Goal: Transaction & Acquisition: Purchase product/service

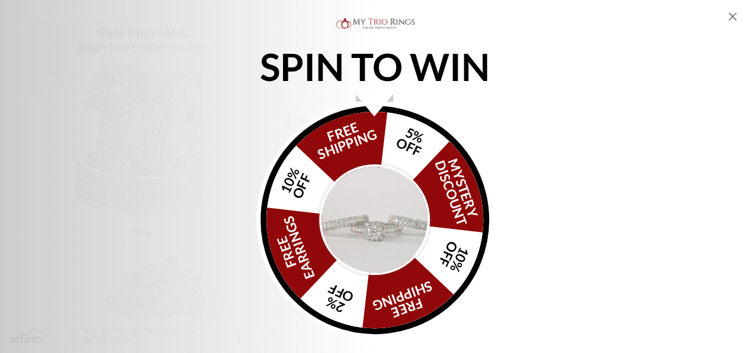
scroll to position [533, 0]
drag, startPoint x: 732, startPoint y: 14, endPoint x: 722, endPoint y: 15, distance: 9.5
click at [732, 14] on icon "Close popup" at bounding box center [732, 16] width 14 height 14
select select "US"
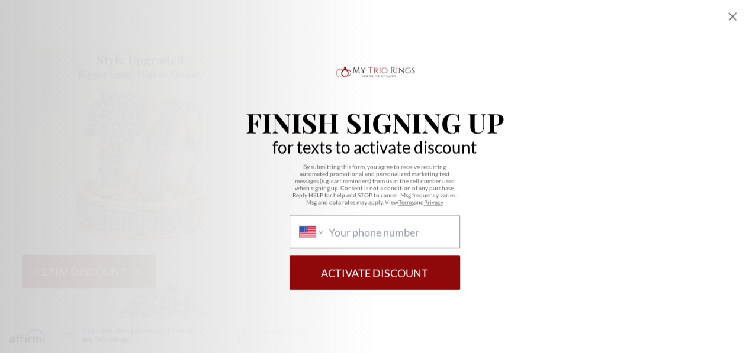
scroll to position [651, 0]
drag, startPoint x: 727, startPoint y: 20, endPoint x: 736, endPoint y: 19, distance: 9.5
click at [726, 20] on icon "Close popup" at bounding box center [732, 16] width 14 height 14
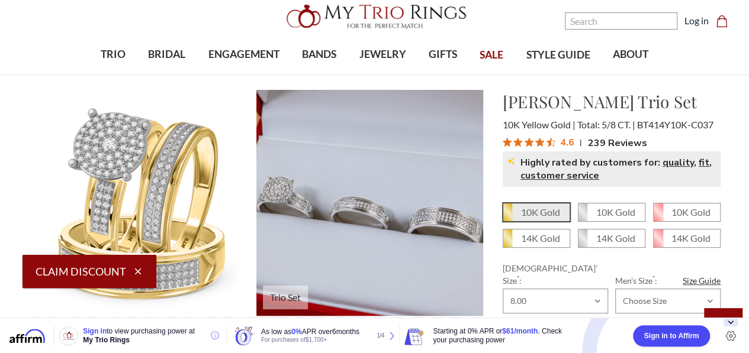
scroll to position [0, 0]
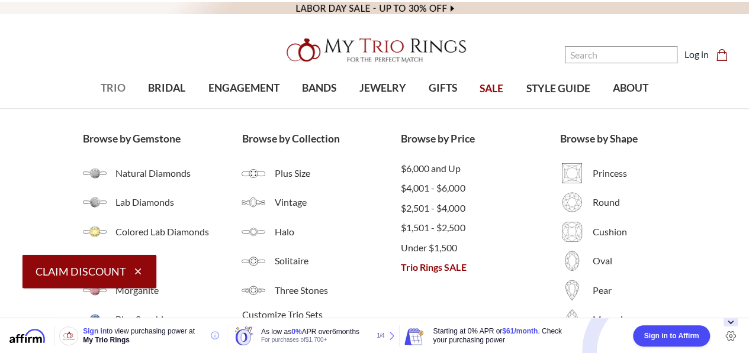
click at [116, 86] on span "TRIO" at bounding box center [113, 87] width 25 height 15
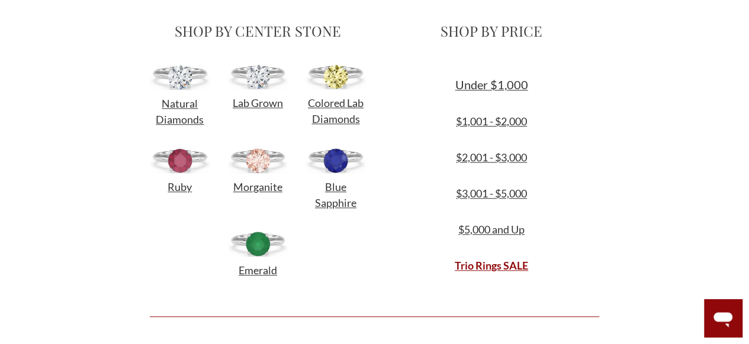
scroll to position [414, 0]
click at [178, 82] on img at bounding box center [180, 77] width 60 height 25
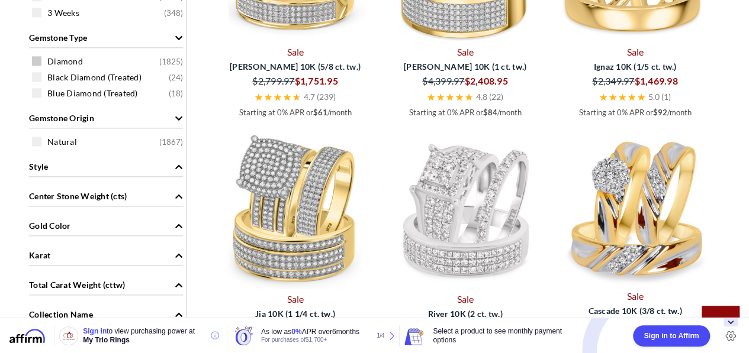
click at [33, 59] on span at bounding box center [36, 60] width 9 height 9
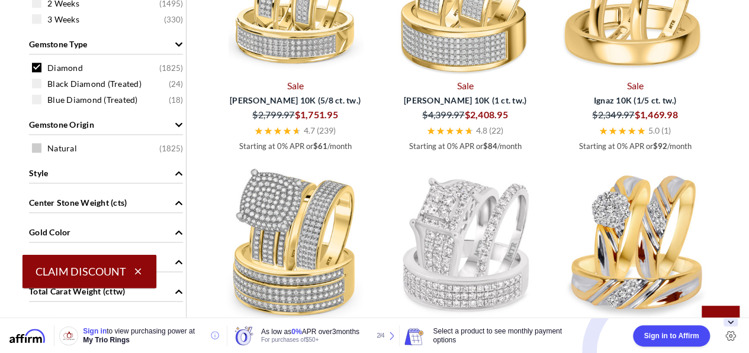
scroll to position [763, 0]
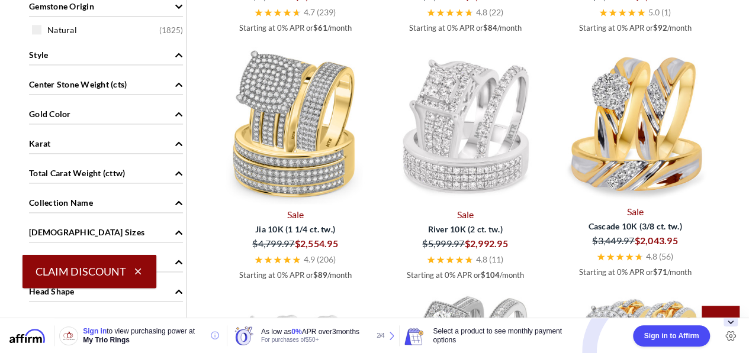
click at [70, 83] on span "Center Stone Weight (cts)" at bounding box center [78, 84] width 98 height 12
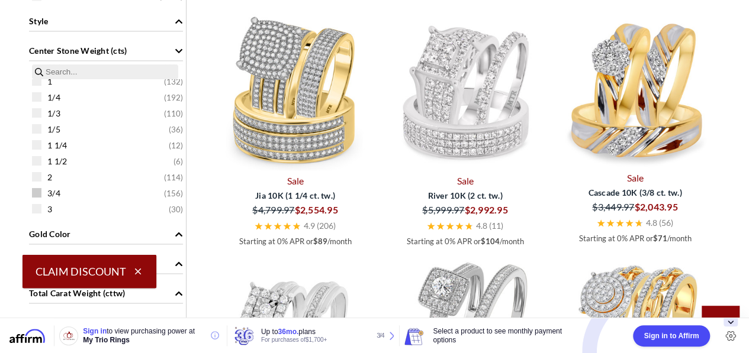
scroll to position [822, 0]
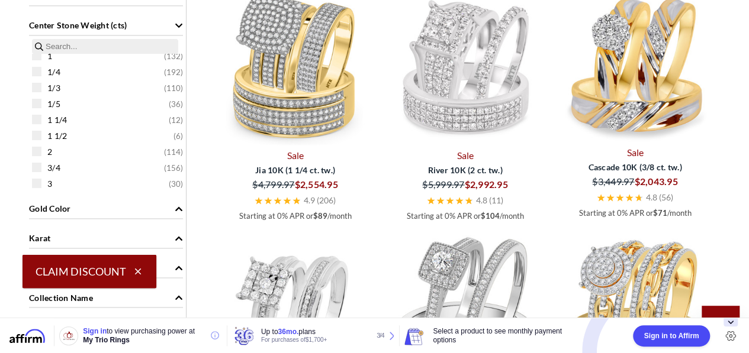
click at [37, 136] on span at bounding box center [36, 135] width 9 height 9
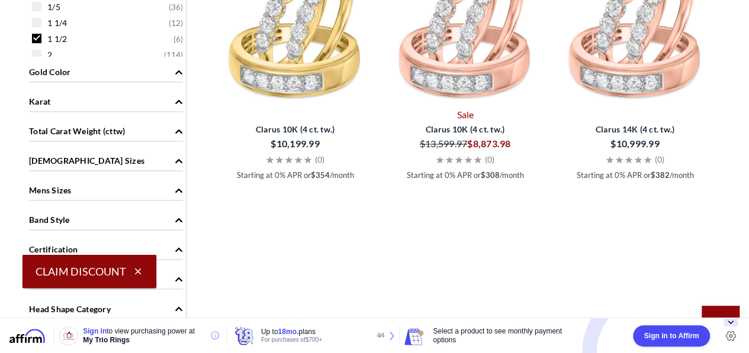
scroll to position [881, 0]
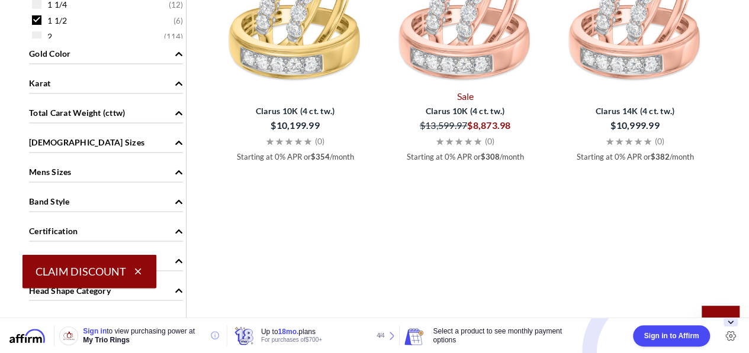
click at [112, 54] on div "Gold Color" at bounding box center [106, 52] width 154 height 22
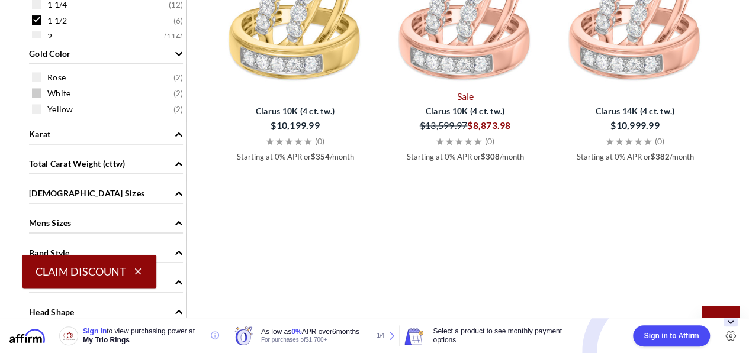
click at [36, 91] on span at bounding box center [36, 92] width 9 height 9
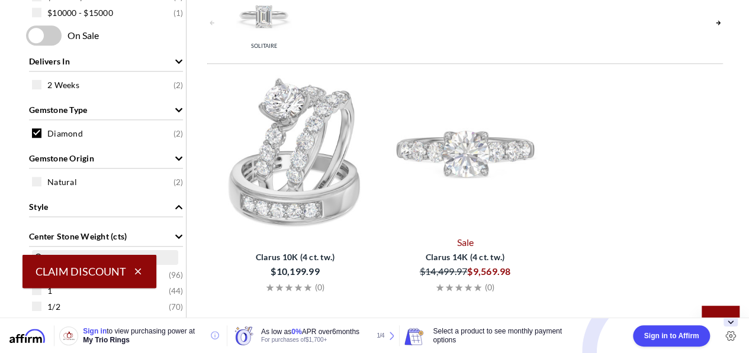
scroll to position [526, 0]
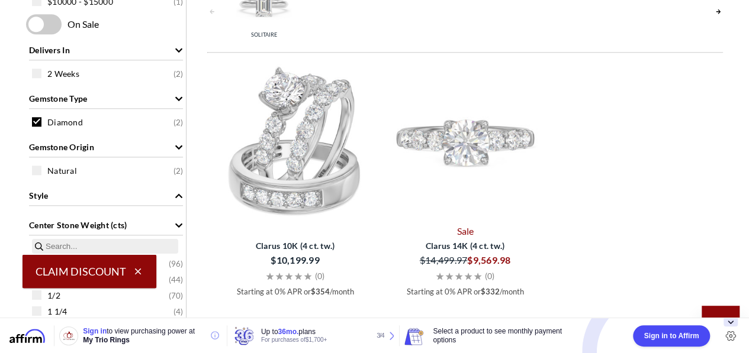
click at [481, 149] on img at bounding box center [465, 140] width 160 height 160
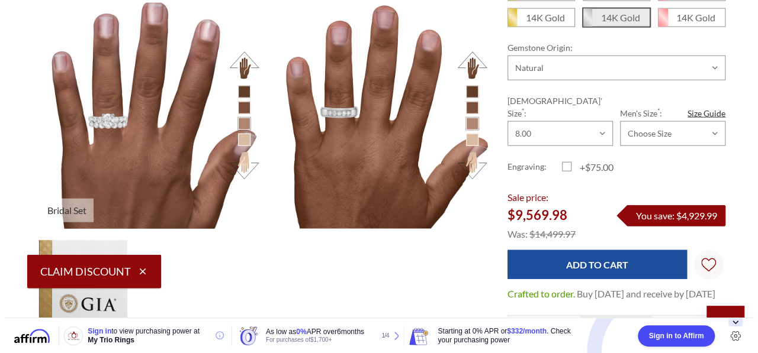
scroll to position [1243, 0]
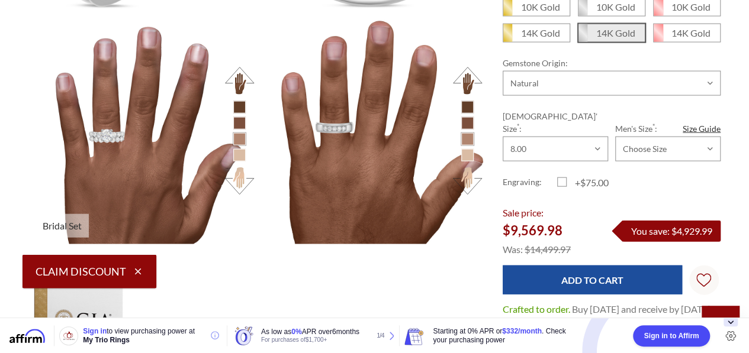
click at [237, 154] on li at bounding box center [239, 155] width 12 height 12
click at [241, 181] on button at bounding box center [239, 181] width 33 height 33
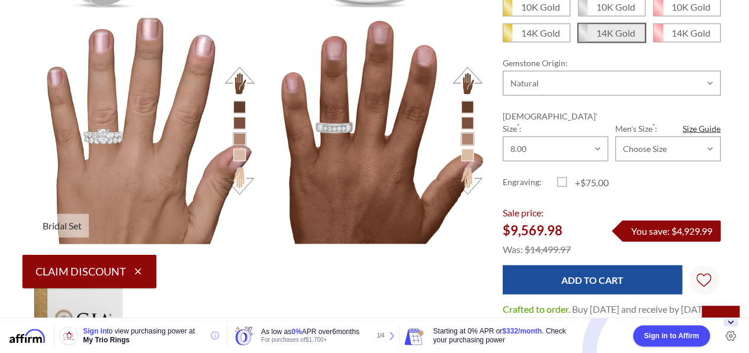
click at [106, 140] on img at bounding box center [142, 131] width 249 height 249
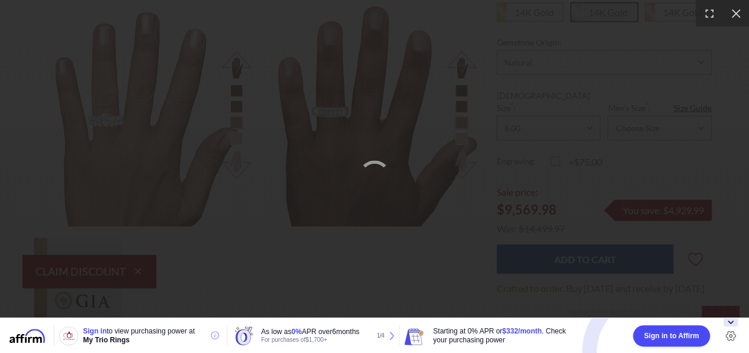
scroll to position [9, 10]
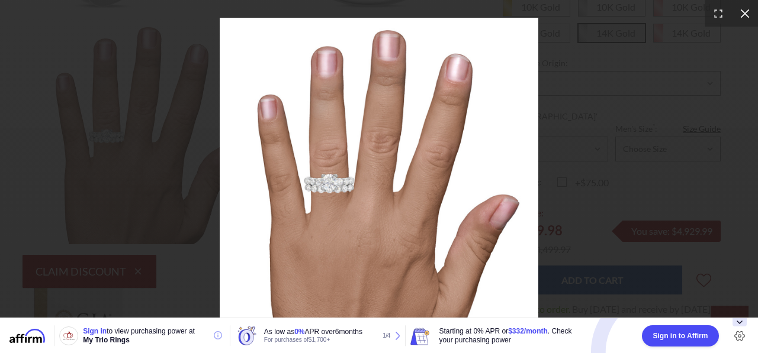
click at [744, 11] on icon at bounding box center [745, 14] width 12 height 12
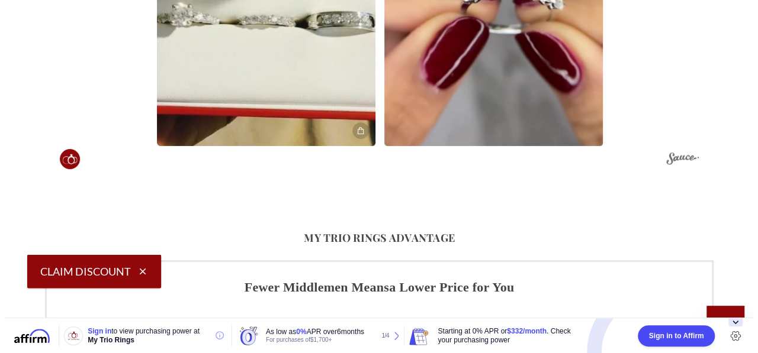
scroll to position [2190, 0]
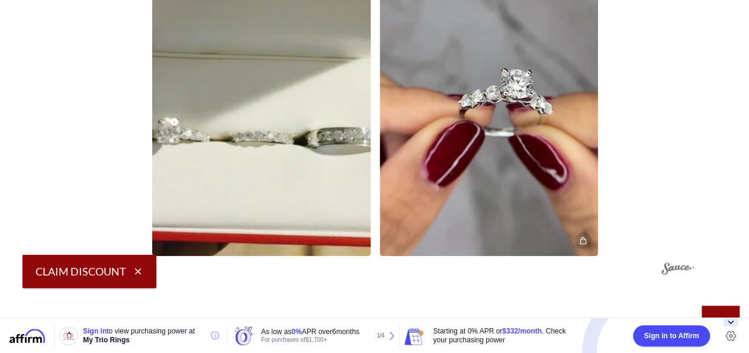
click at [213, 139] on img at bounding box center [261, 61] width 240 height 427
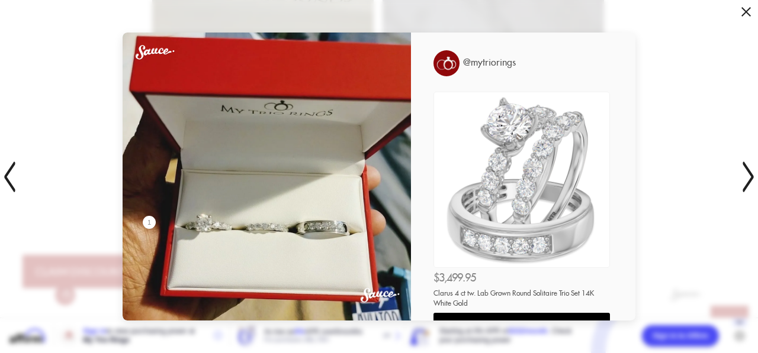
scroll to position [452, 691]
click at [745, 179] on icon at bounding box center [744, 176] width 30 height 79
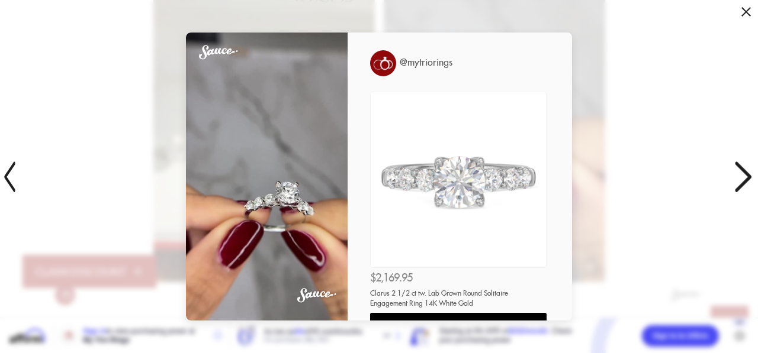
click at [739, 175] on icon at bounding box center [744, 176] width 30 height 79
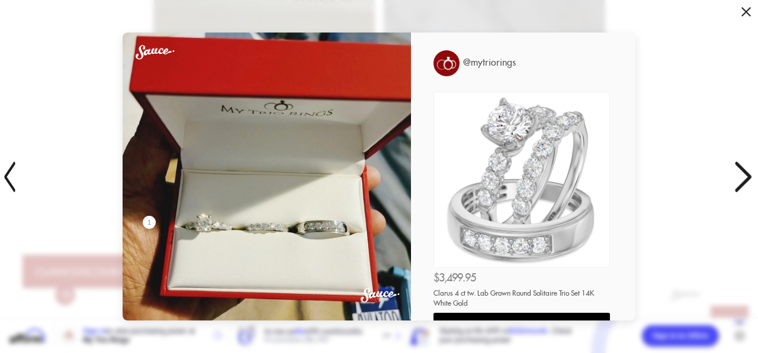
click at [745, 180] on icon at bounding box center [744, 176] width 30 height 79
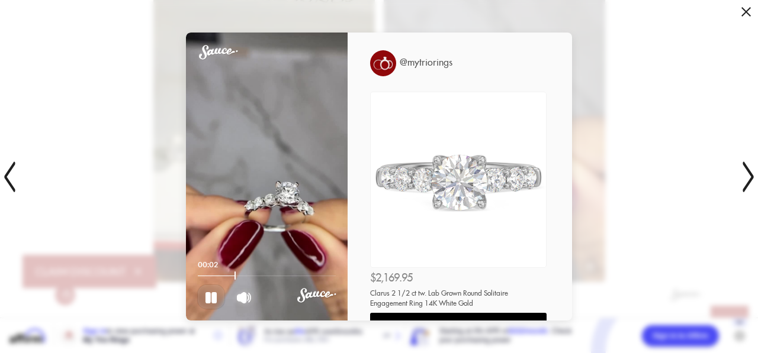
scroll to position [118, 0]
